Goal: Find specific page/section: Locate a particular part of the current website

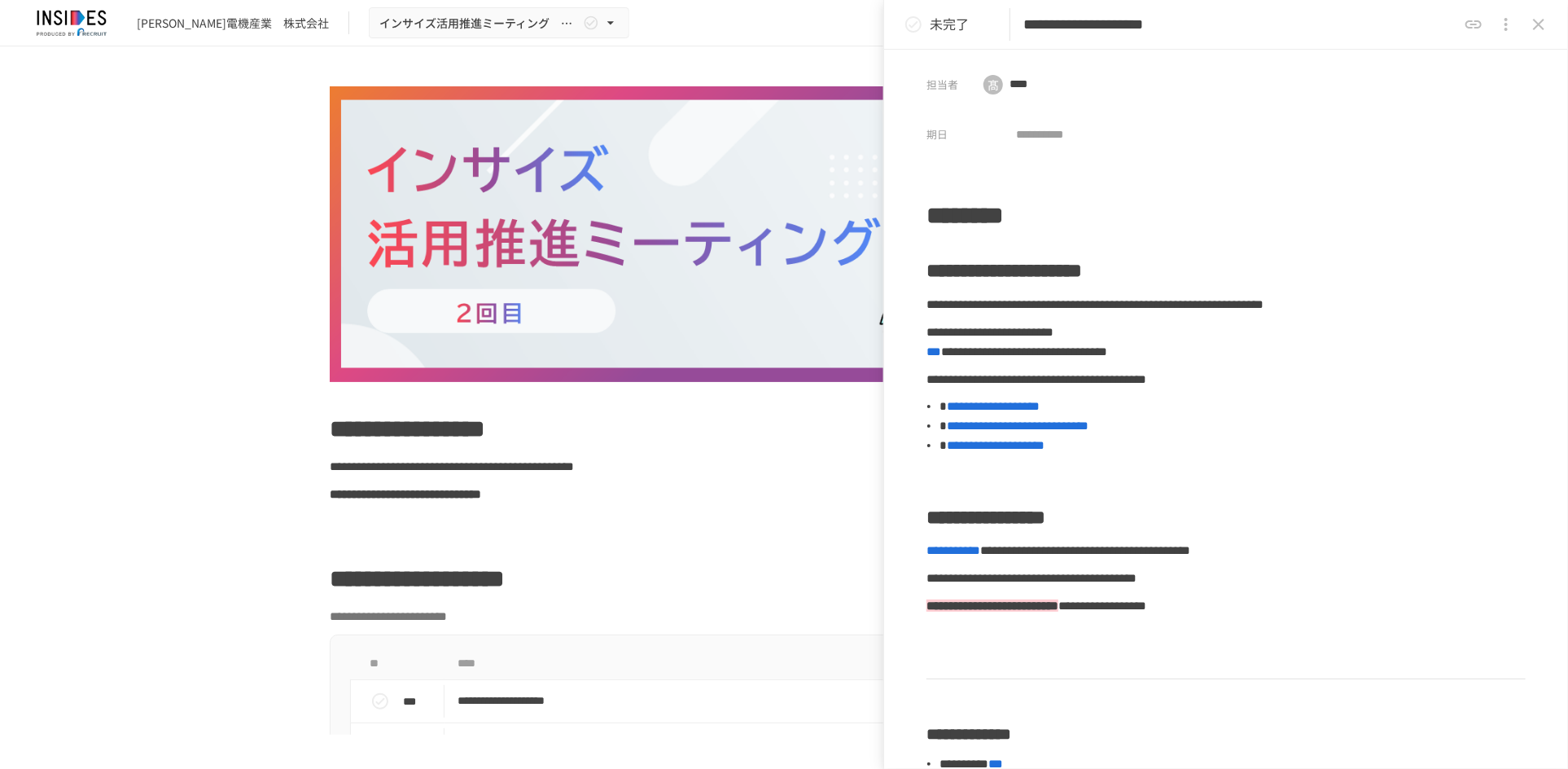
click at [1542, 20] on icon "close drawer" at bounding box center [1538, 24] width 11 height 11
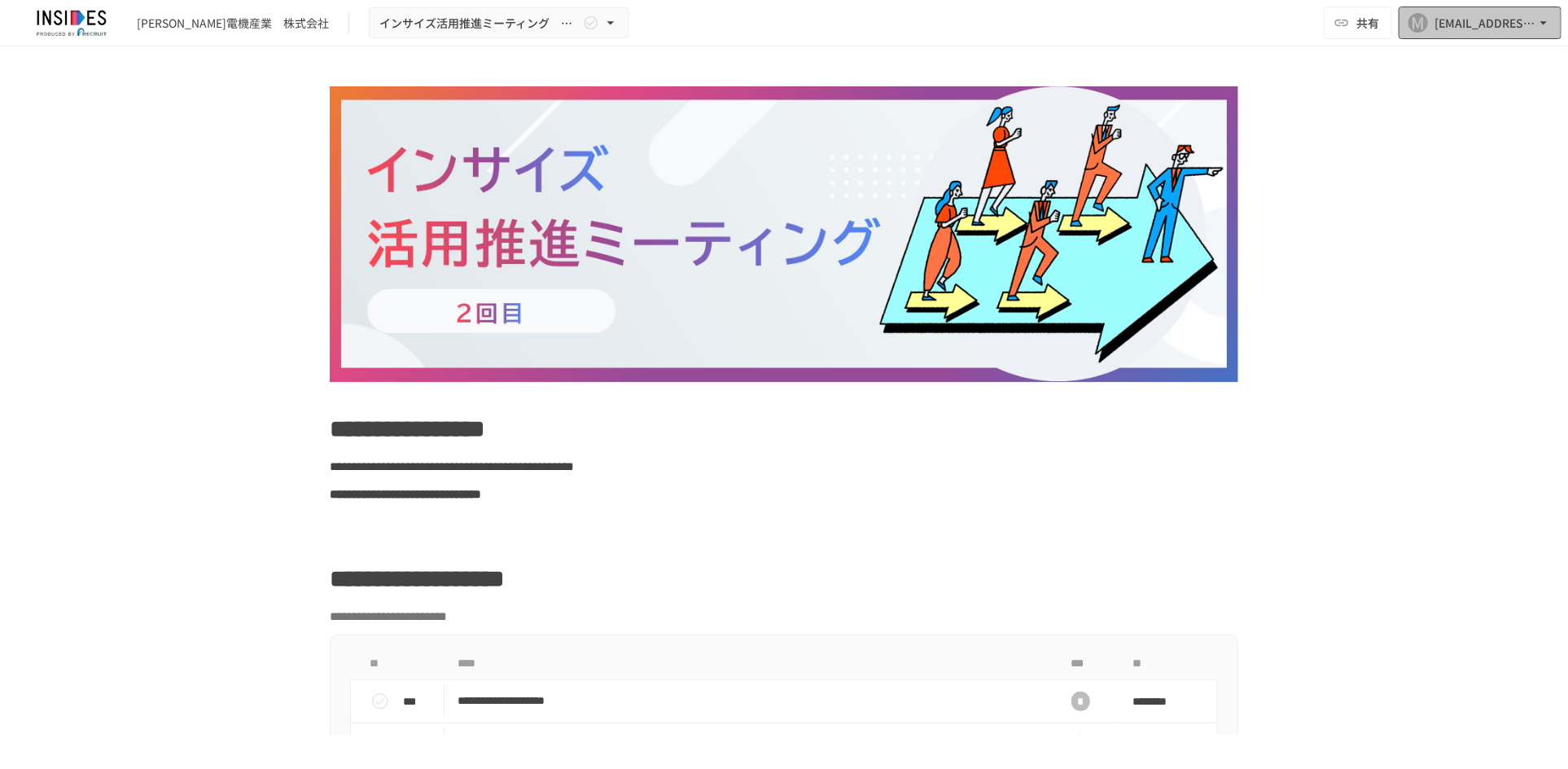
click at [1455, 30] on div "[EMAIL_ADDRESS][DOMAIN_NAME]" at bounding box center [1485, 23] width 101 height 20
click at [1455, 30] on div at bounding box center [784, 384] width 1568 height 769
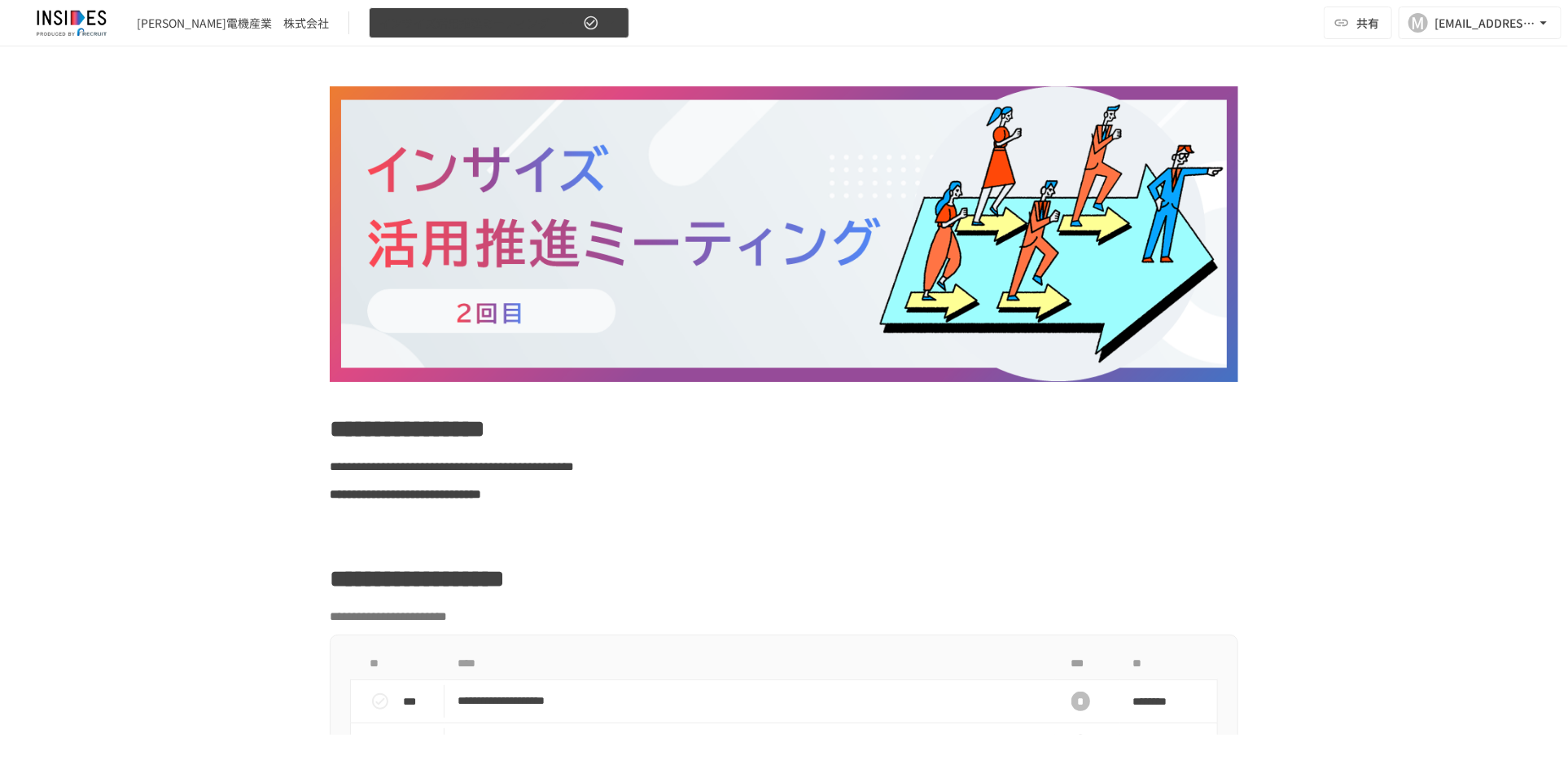
click at [607, 23] on icon "button" at bounding box center [611, 23] width 7 height 3
click at [543, 23] on div at bounding box center [784, 384] width 1568 height 769
click at [607, 23] on icon "button" at bounding box center [611, 23] width 7 height 3
click at [543, 23] on div at bounding box center [784, 384] width 1568 height 769
click at [1481, 26] on div "[EMAIL_ADDRESS][DOMAIN_NAME]" at bounding box center [1485, 23] width 101 height 20
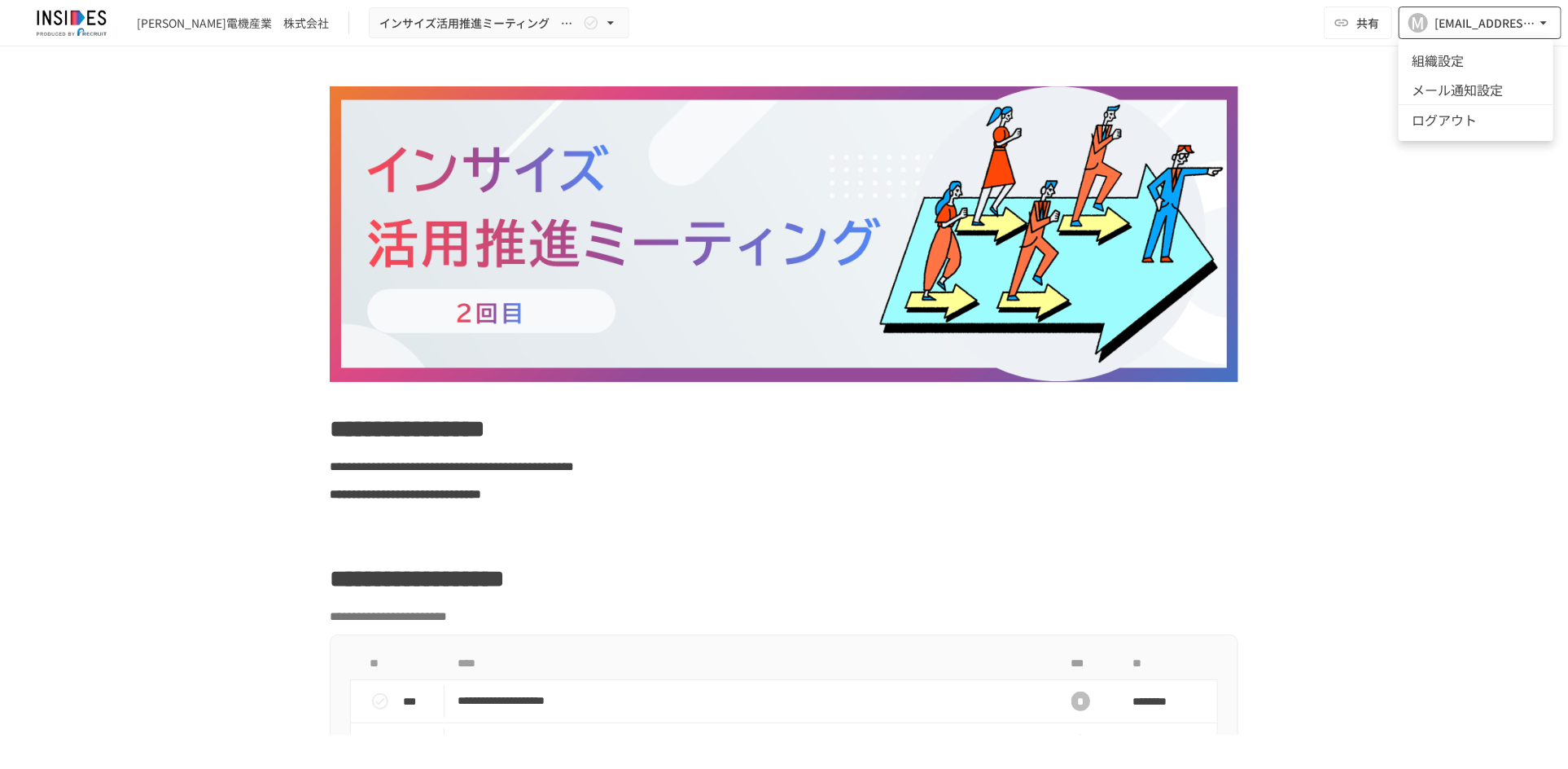
drag, startPoint x: 1481, startPoint y: 26, endPoint x: 1466, endPoint y: 28, distance: 15.1
click at [1469, 29] on div at bounding box center [784, 384] width 1568 height 769
click at [1349, 20] on icon "button" at bounding box center [1341, 22] width 16 height 16
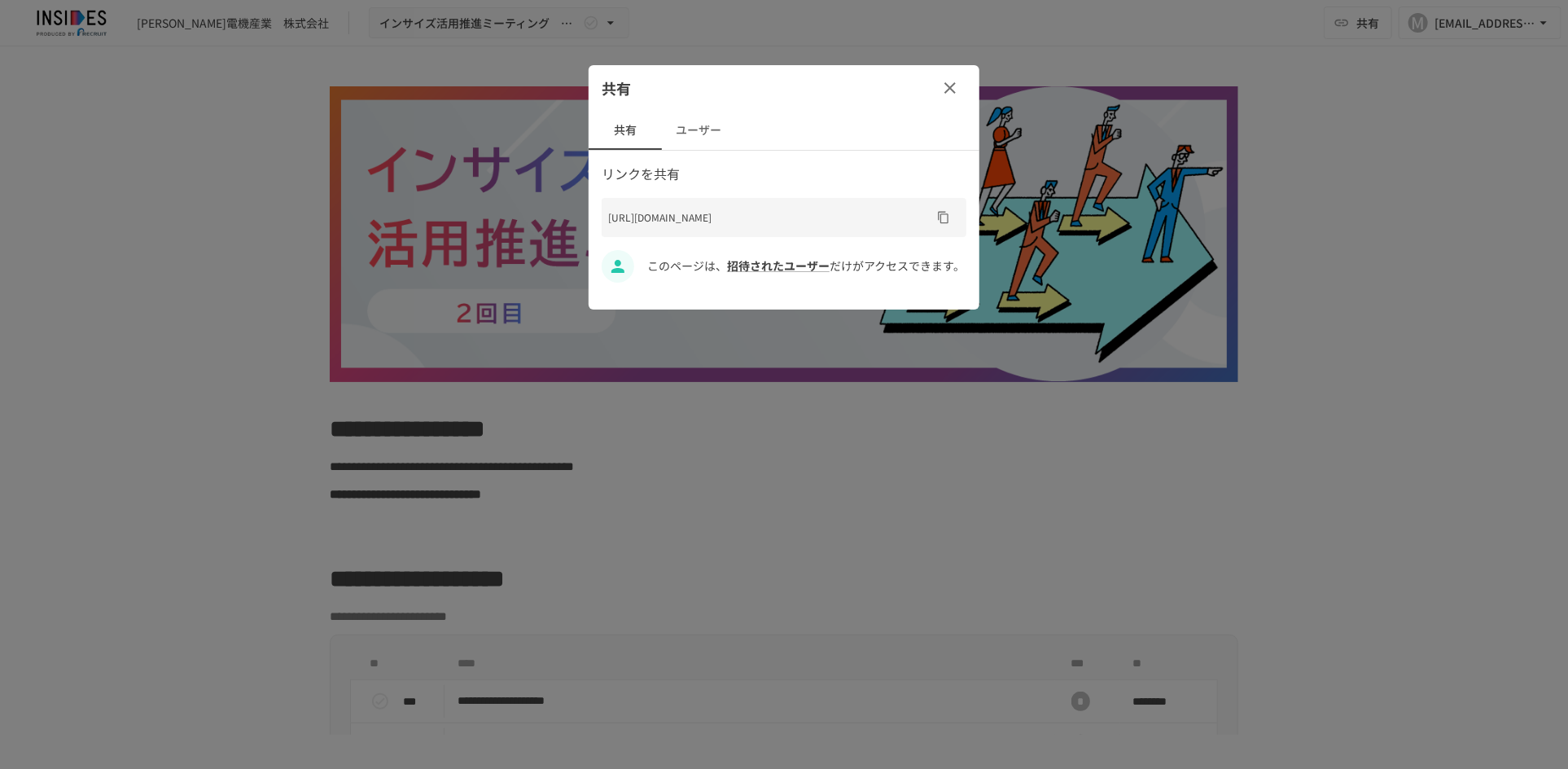
click at [951, 93] on icon "button" at bounding box center [950, 88] width 20 height 20
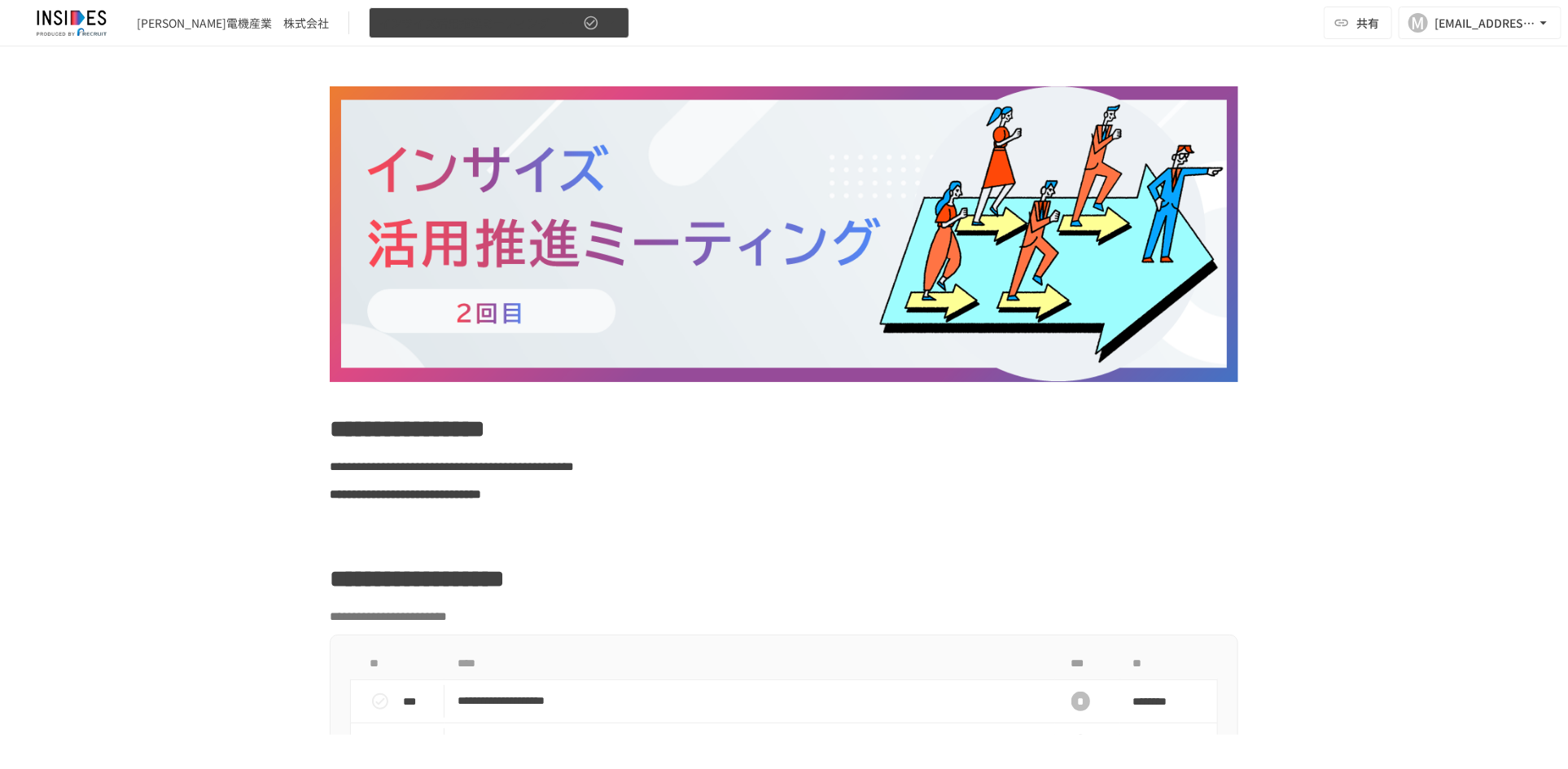
click at [410, 26] on span "インサイズ活用推進ミーティング　～2回目～" at bounding box center [479, 23] width 200 height 20
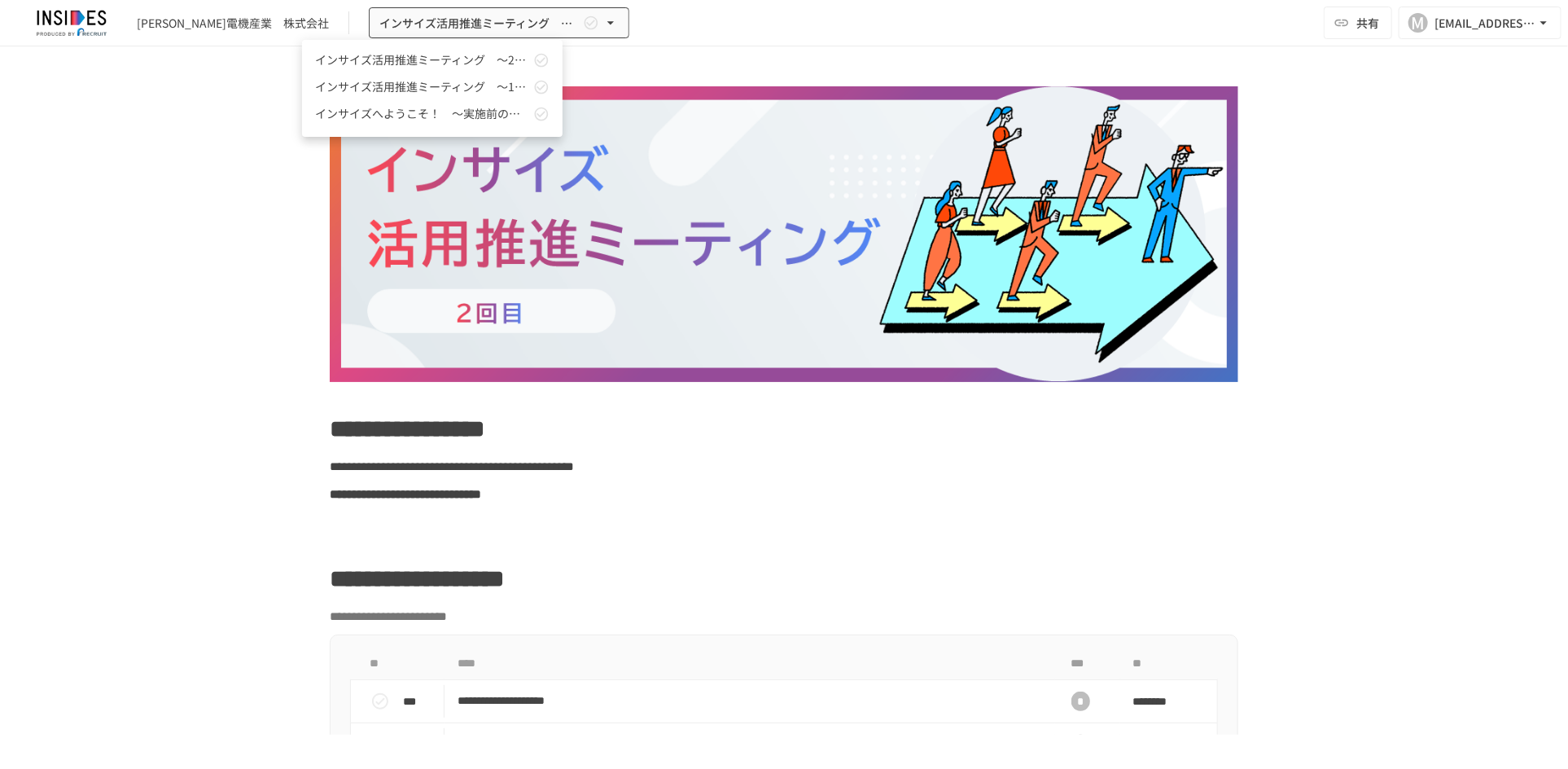
click at [410, 26] on div at bounding box center [784, 384] width 1568 height 769
click at [80, 17] on img at bounding box center [72, 22] width 104 height 26
